Goal: Task Accomplishment & Management: Use online tool/utility

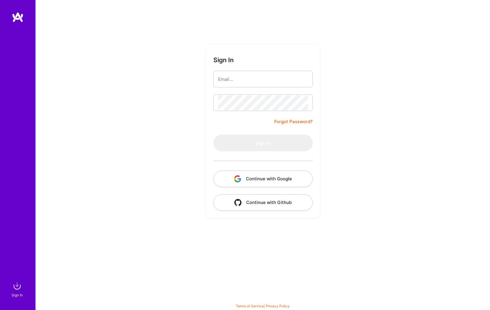
click at [264, 177] on button "Continue with Google" at bounding box center [263, 178] width 99 height 17
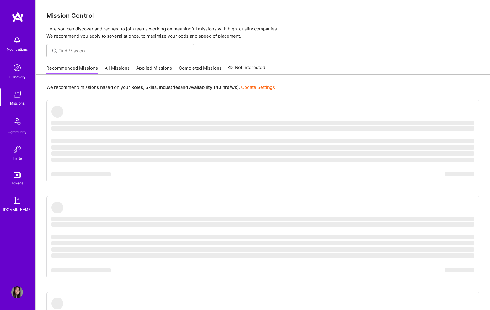
click at [151, 69] on link "Applied Missions" at bounding box center [154, 70] width 36 height 10
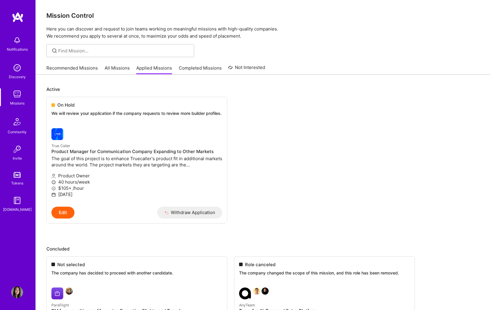
click at [115, 69] on link "All Missions" at bounding box center [117, 70] width 25 height 10
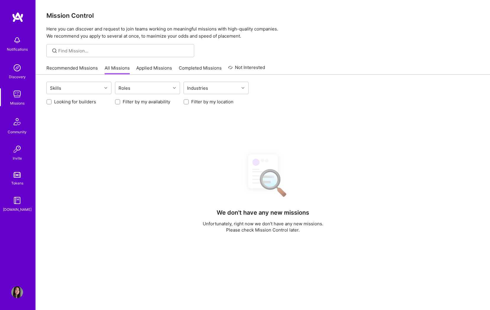
click at [68, 66] on link "Recommended Missions" at bounding box center [71, 70] width 51 height 10
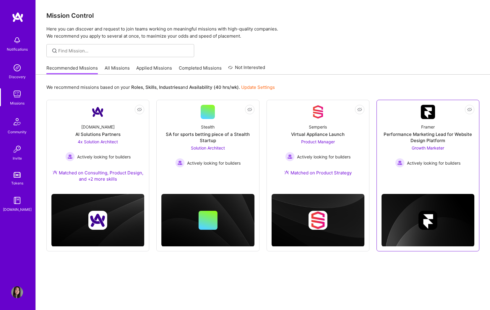
click at [455, 146] on div "Growth Marketer Actively looking for builders" at bounding box center [427, 156] width 65 height 23
